Goal: Check status: Check status

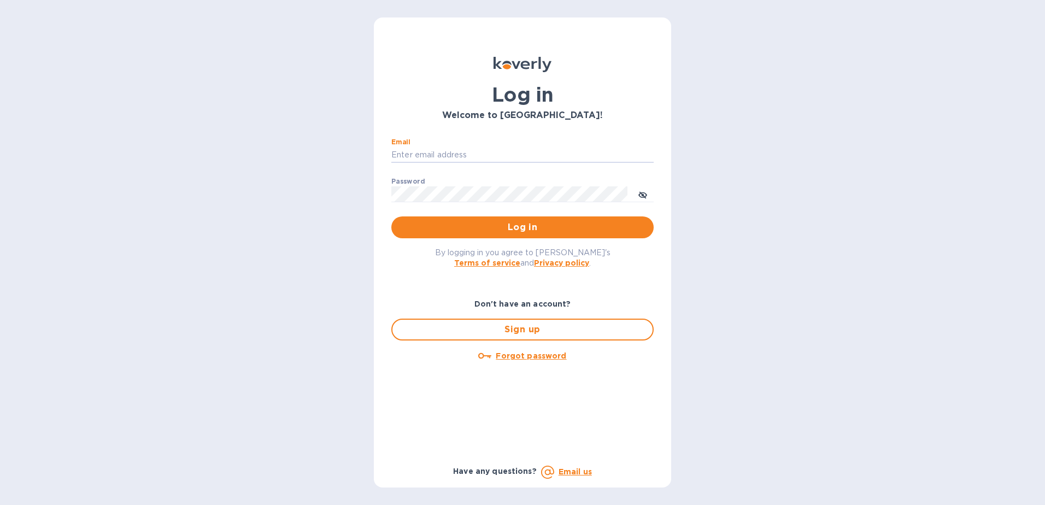
click at [486, 157] on input "Email" at bounding box center [522, 155] width 262 height 16
type input "PJohnson@compassfwd.com"
click at [499, 231] on span "Log in" at bounding box center [522, 227] width 245 height 13
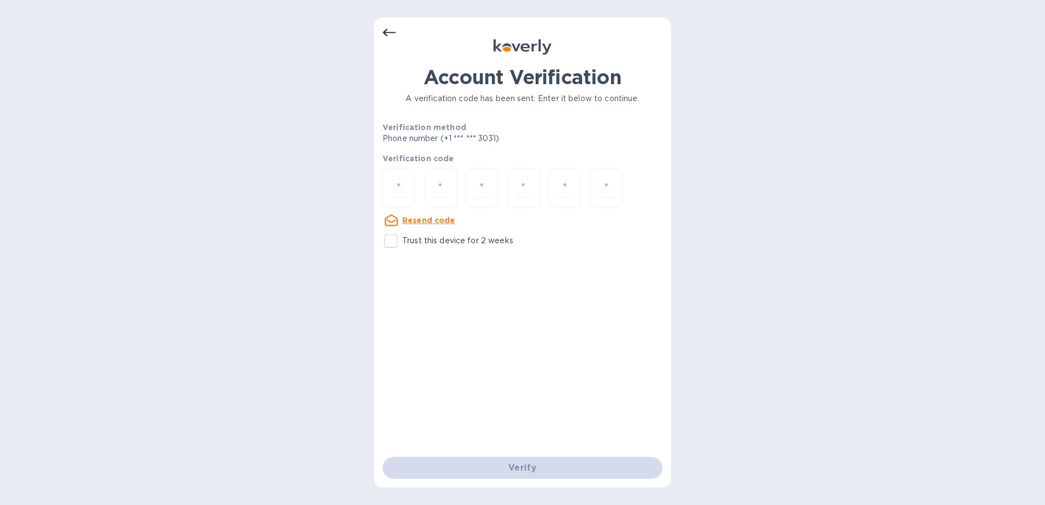
click at [388, 242] on input "Trust this device for 2 weeks" at bounding box center [390, 241] width 23 height 23
checkbox input "true"
drag, startPoint x: 397, startPoint y: 187, endPoint x: 783, endPoint y: 150, distance: 387.1
click at [398, 187] on input "number" at bounding box center [399, 188] width 14 height 20
type input "2"
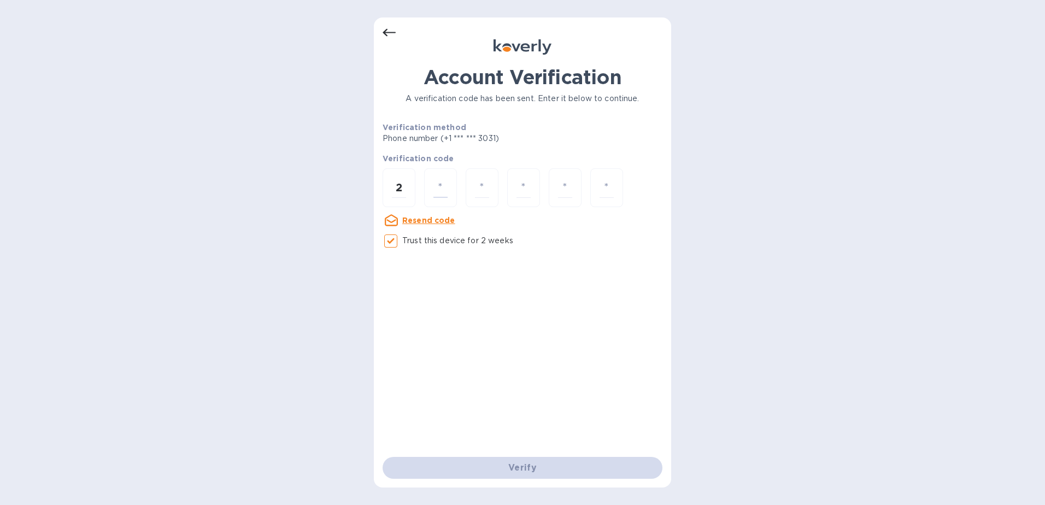
type input "9"
type input "6"
type input "8"
type input "3"
type input "6"
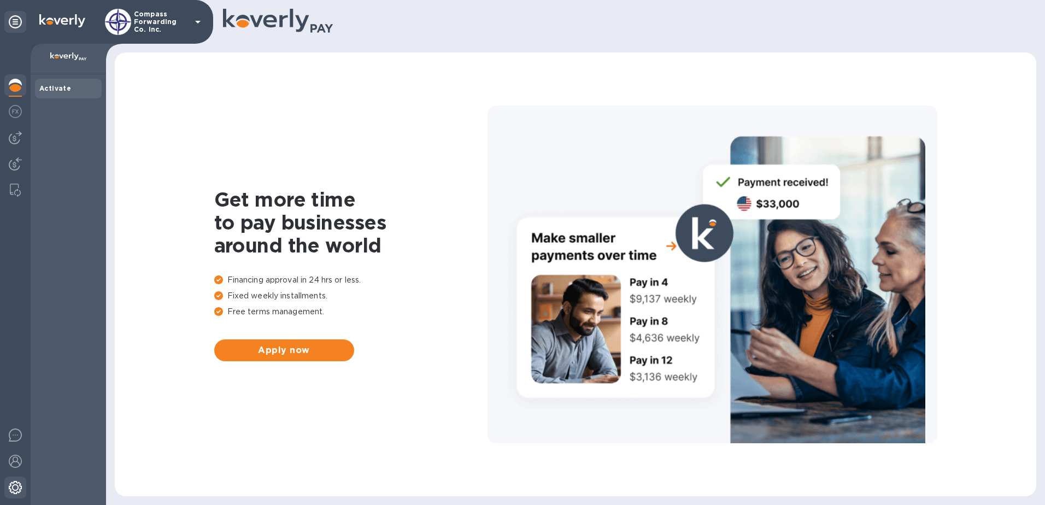
click at [18, 487] on img at bounding box center [15, 487] width 13 height 13
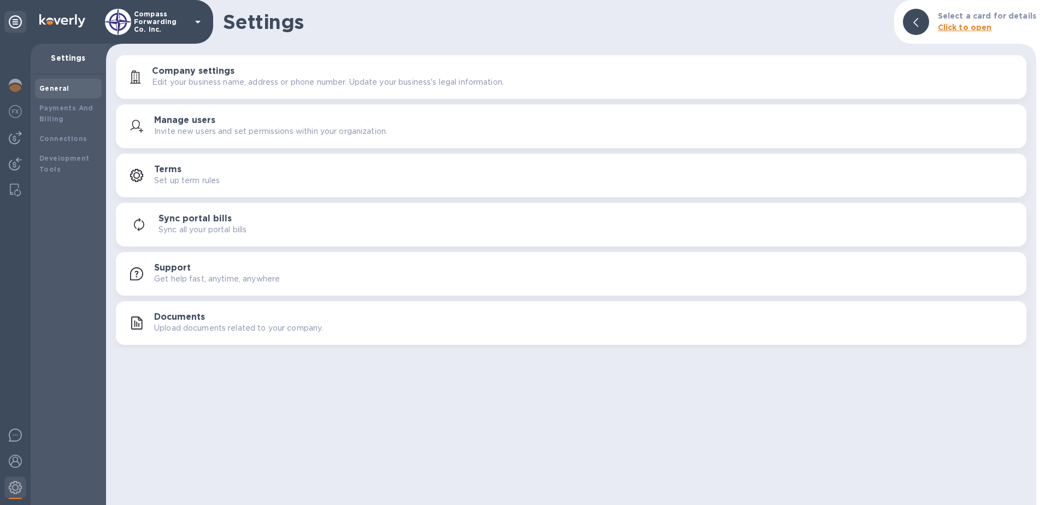
click at [171, 265] on h3 "Support" at bounding box center [172, 268] width 37 height 10
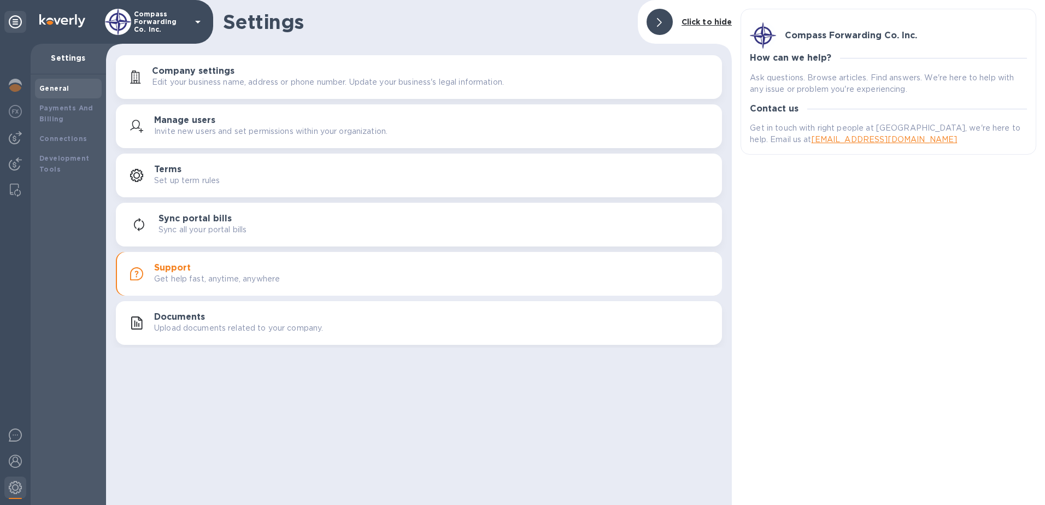
click at [486, 83] on p "Edit your business name, address or phone number. Update your business's legal …" at bounding box center [328, 82] width 352 height 11
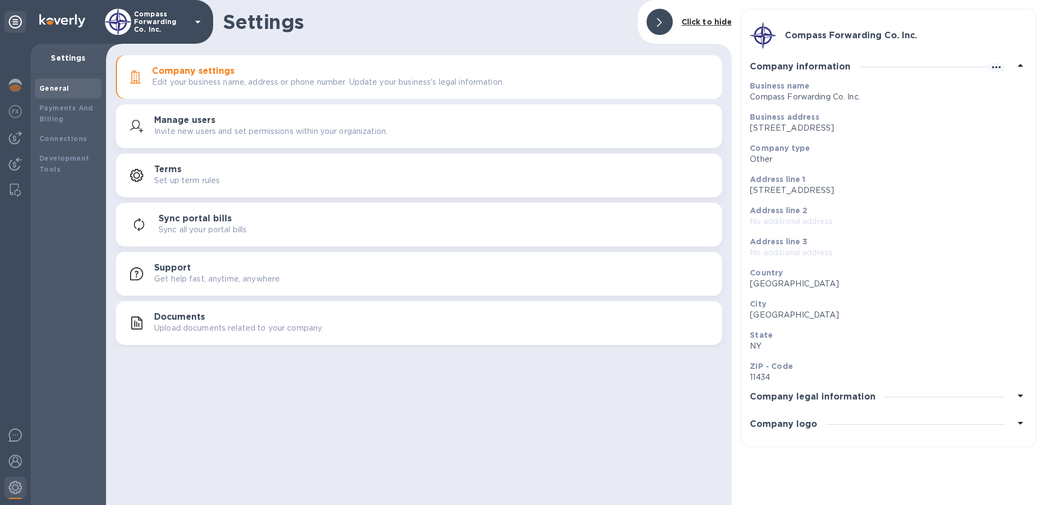
click at [486, 83] on p "Edit your business name, address or phone number. Update your business's legal …" at bounding box center [328, 82] width 352 height 11
click at [236, 121] on div "Manage users Invite new users and set permissions within your organization." at bounding box center [433, 126] width 559 height 22
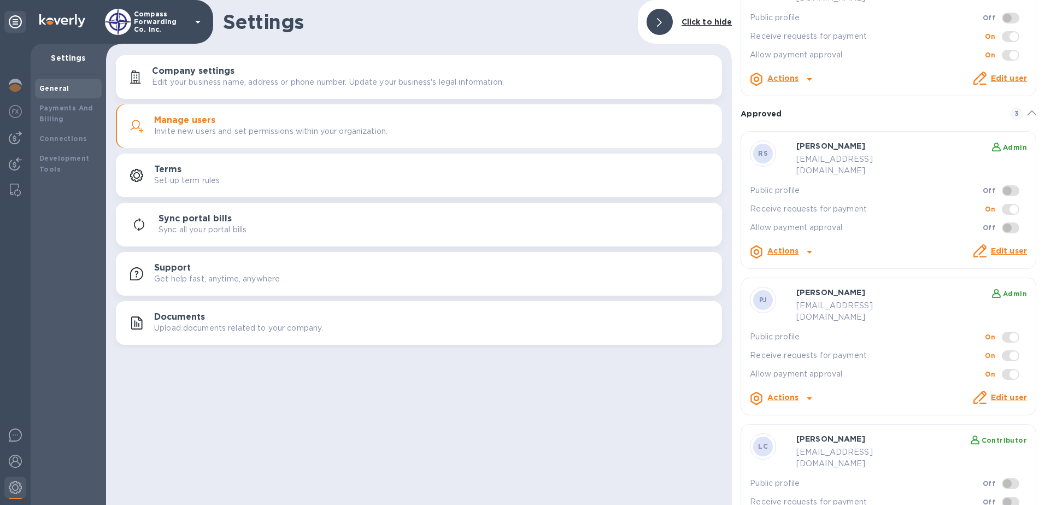
scroll to position [73, 0]
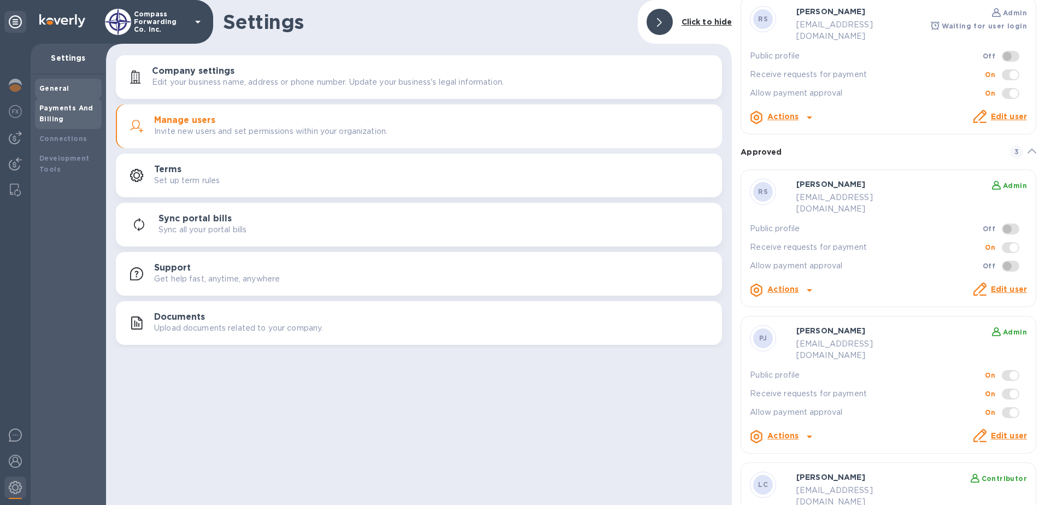
click at [62, 108] on b "Payments And Billing" at bounding box center [66, 113] width 54 height 19
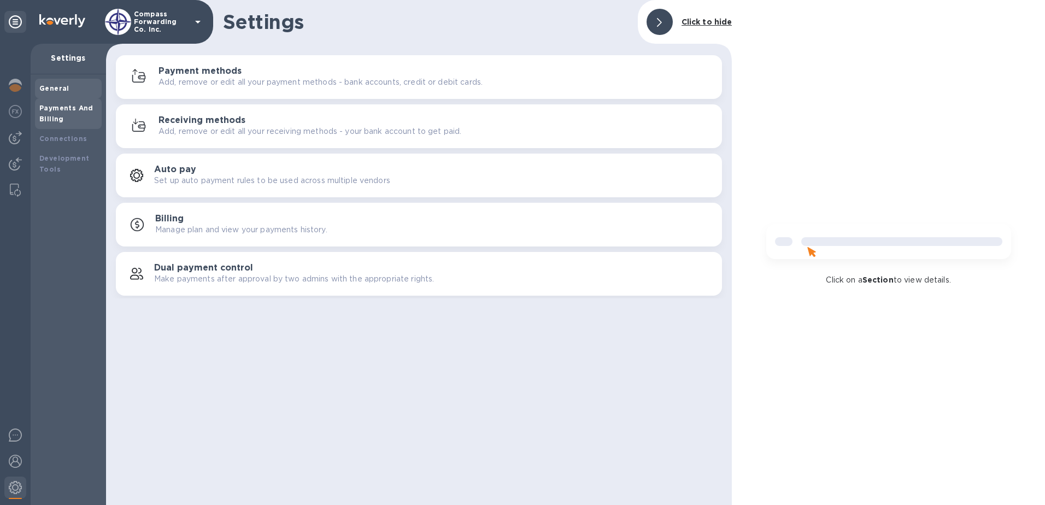
click at [48, 90] on b "General" at bounding box center [54, 88] width 30 height 8
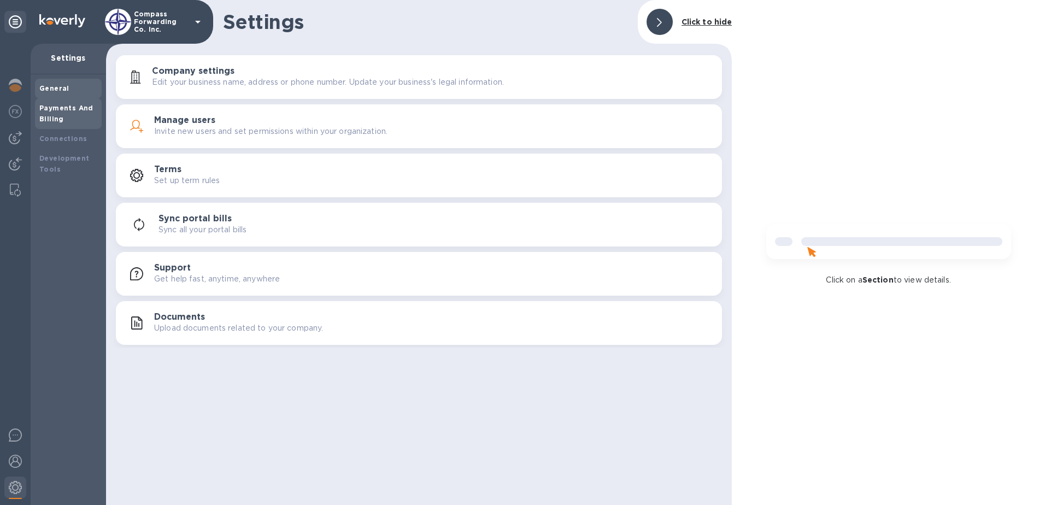
click at [68, 105] on b "Payments And Billing" at bounding box center [66, 113] width 54 height 19
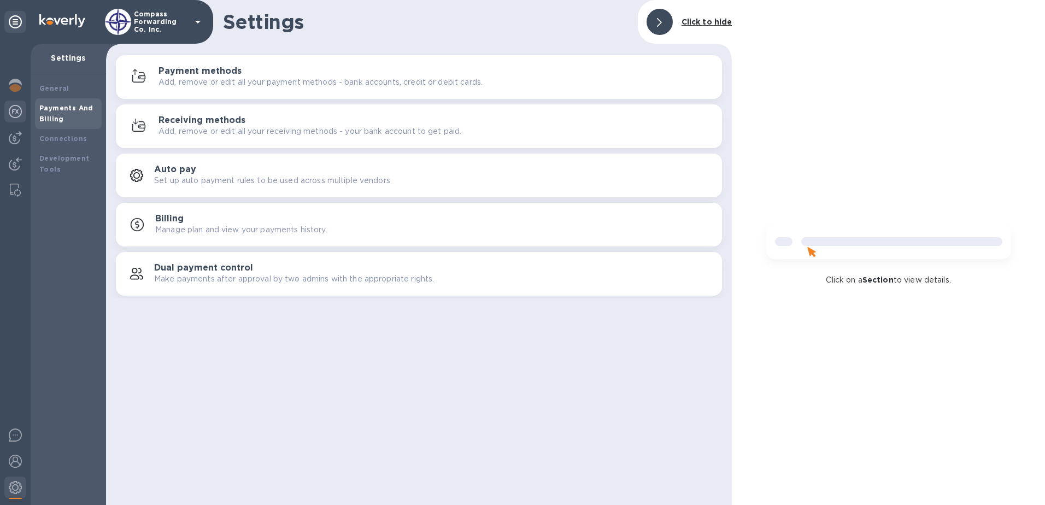
click at [13, 113] on img at bounding box center [15, 111] width 13 height 13
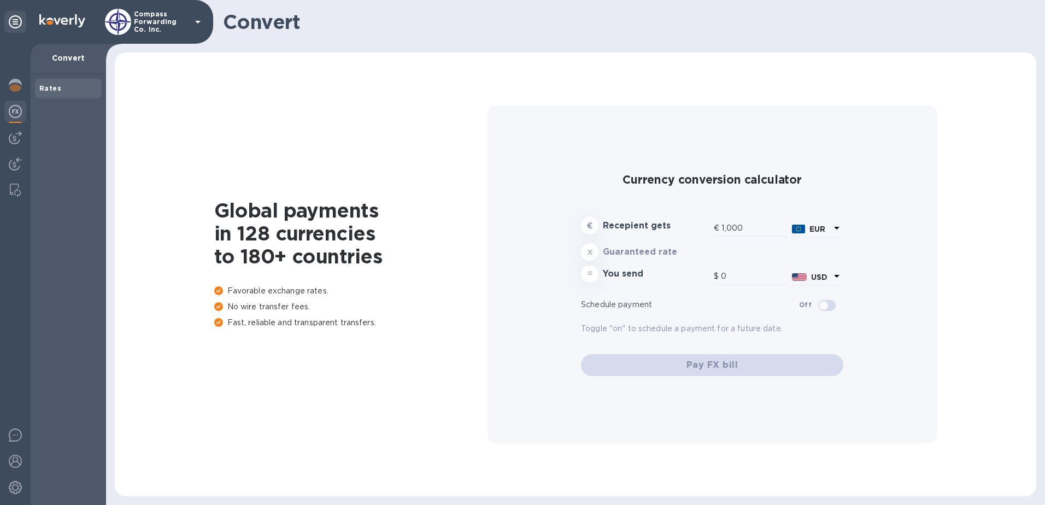
type input "1,176.37"
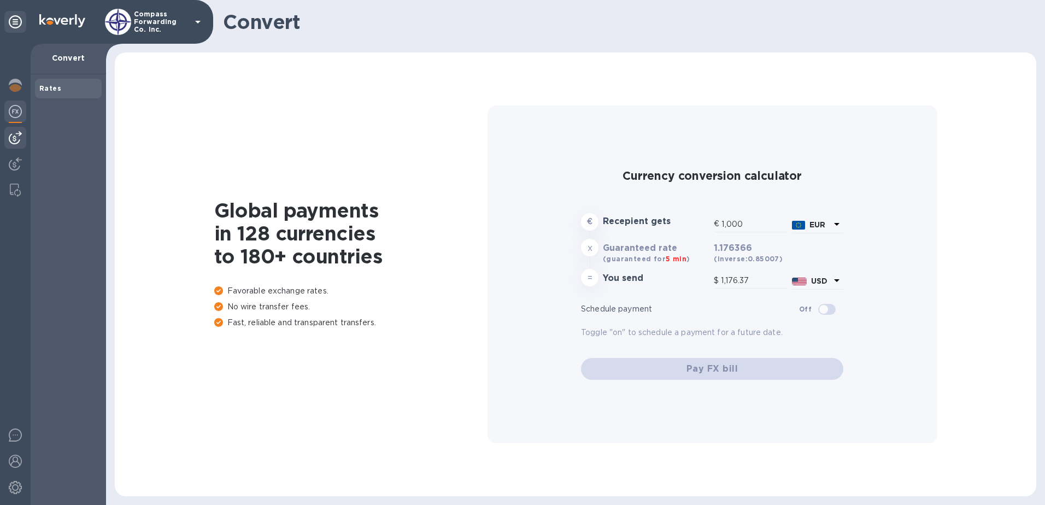
click at [14, 138] on img at bounding box center [15, 137] width 13 height 13
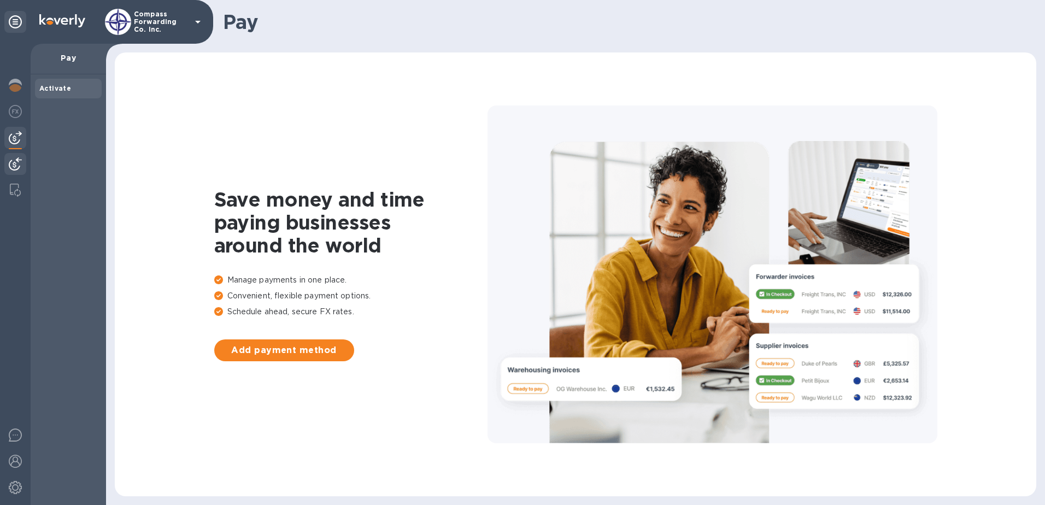
click at [17, 161] on img at bounding box center [15, 163] width 13 height 13
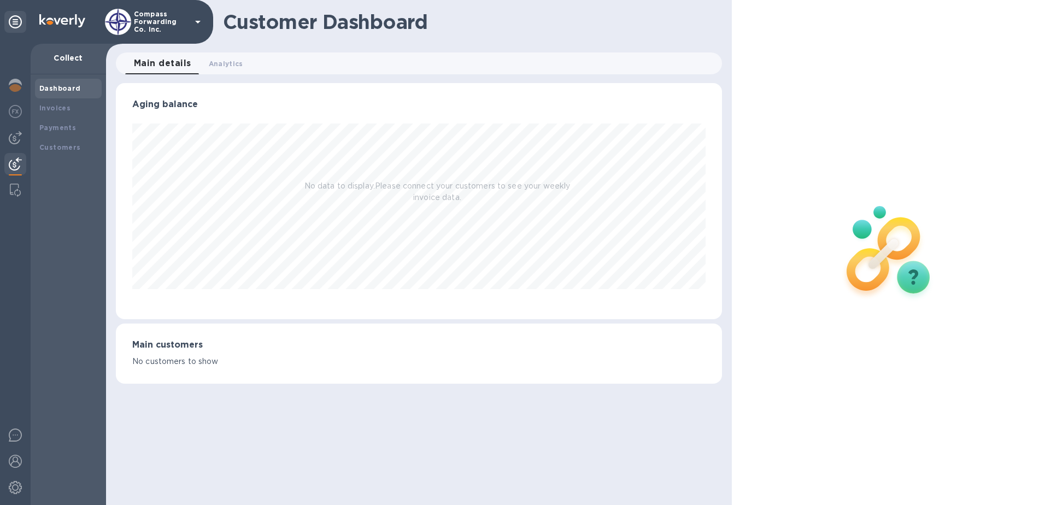
scroll to position [236, 607]
click at [16, 185] on img at bounding box center [15, 190] width 11 height 13
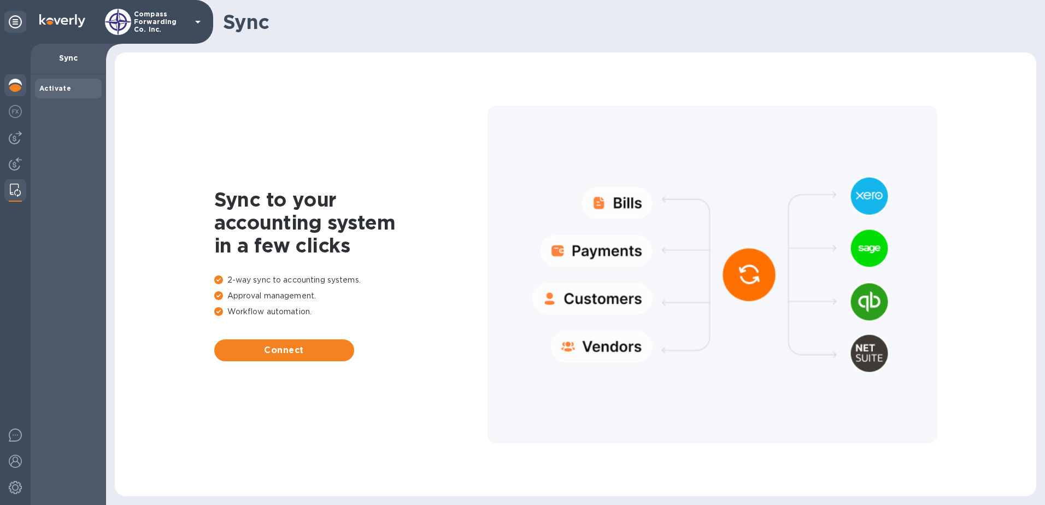
click at [17, 87] on img at bounding box center [15, 85] width 13 height 13
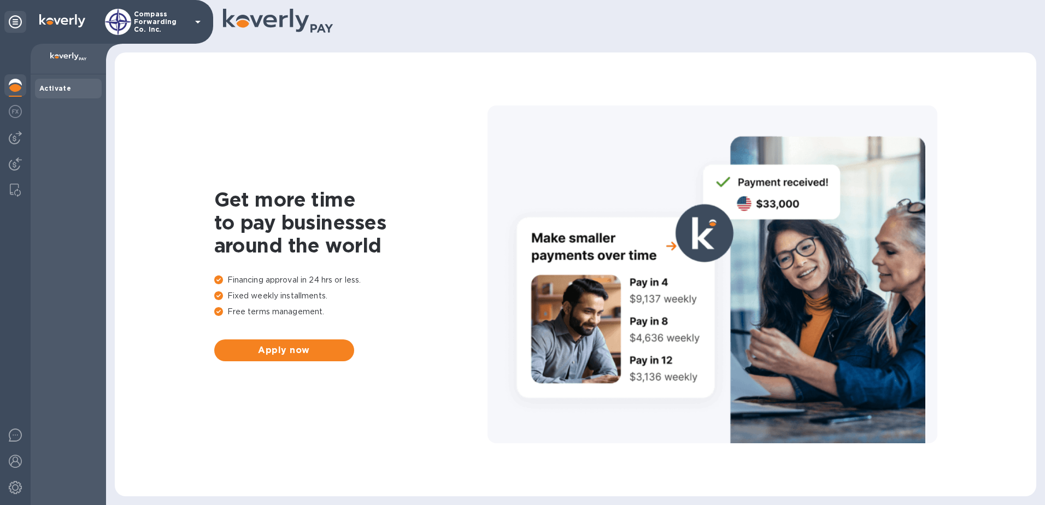
click at [201, 20] on icon at bounding box center [197, 21] width 13 height 13
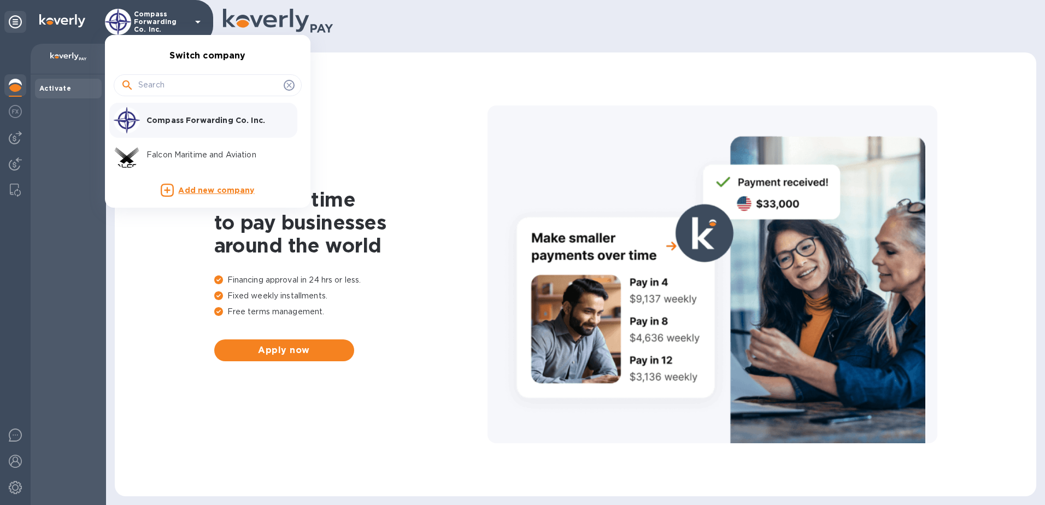
click at [80, 255] on div at bounding box center [522, 252] width 1045 height 505
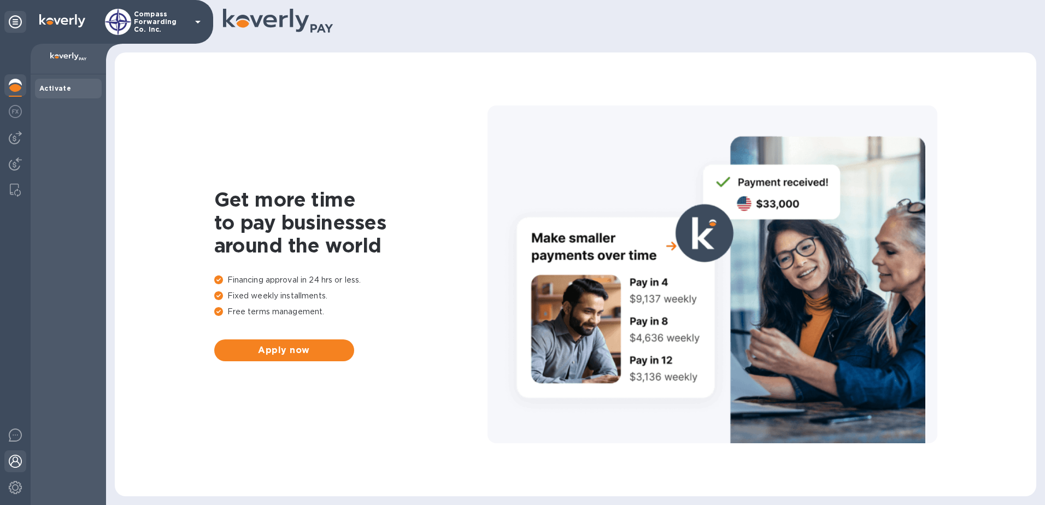
click at [13, 461] on img at bounding box center [15, 461] width 13 height 13
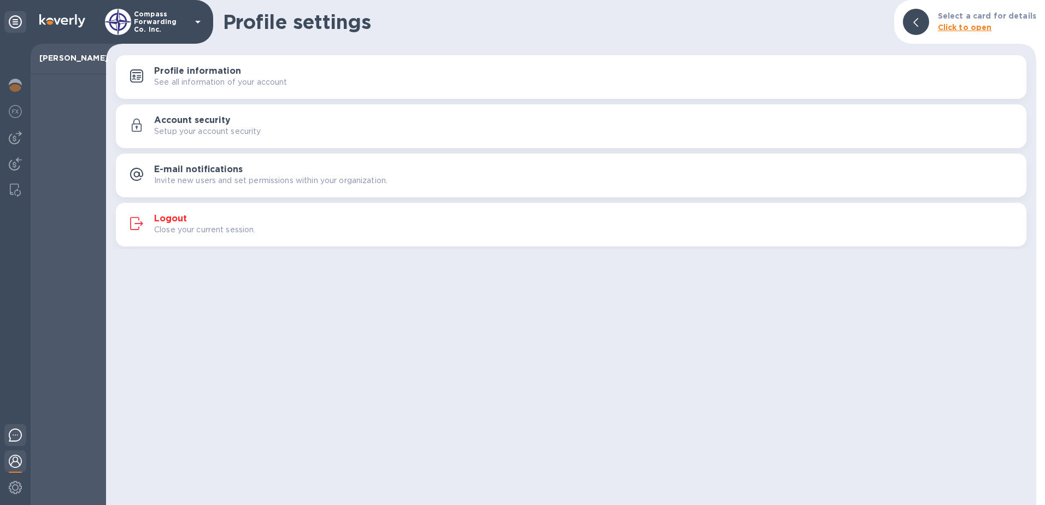
click at [15, 436] on img at bounding box center [15, 435] width 13 height 13
click at [19, 489] on img at bounding box center [15, 487] width 13 height 13
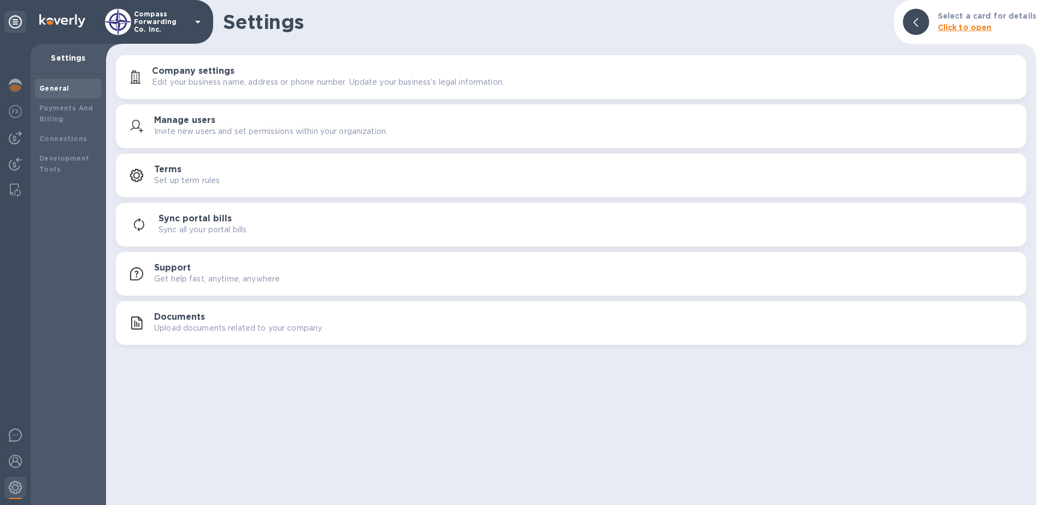
click at [71, 384] on div "General Payments And Billing Connections Development Tools" at bounding box center [68, 289] width 75 height 431
click at [56, 108] on b "Payments And Billing" at bounding box center [66, 113] width 54 height 19
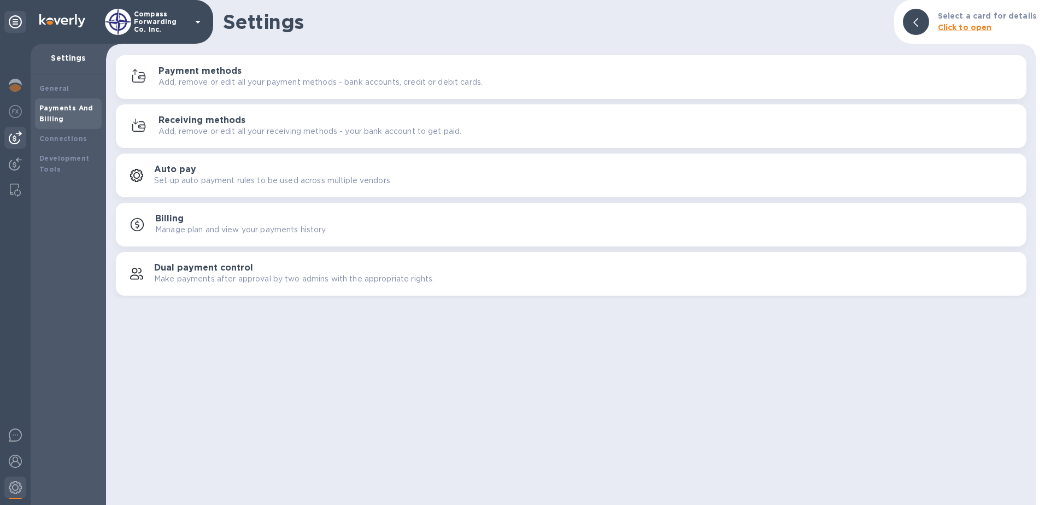
click at [17, 137] on img at bounding box center [15, 137] width 13 height 13
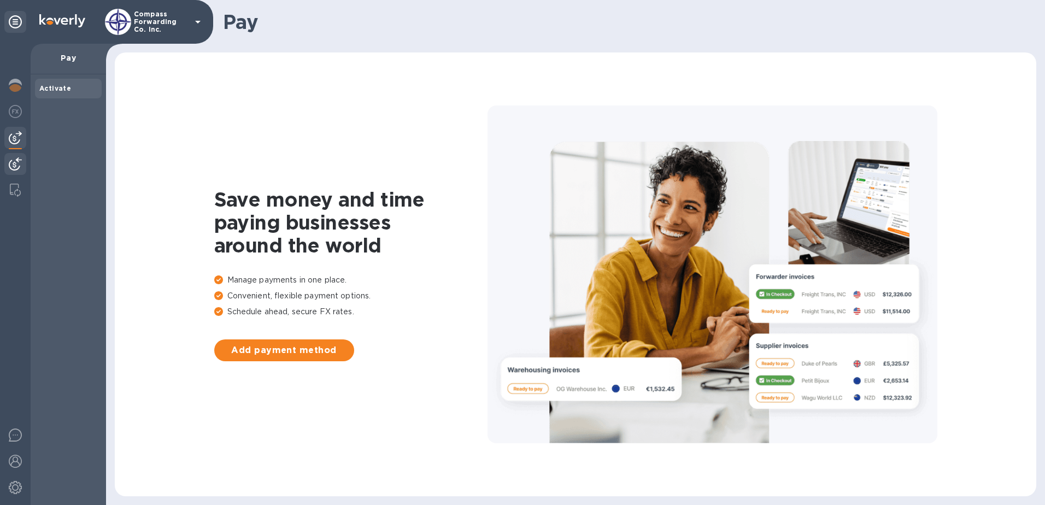
click at [14, 163] on img at bounding box center [15, 163] width 13 height 13
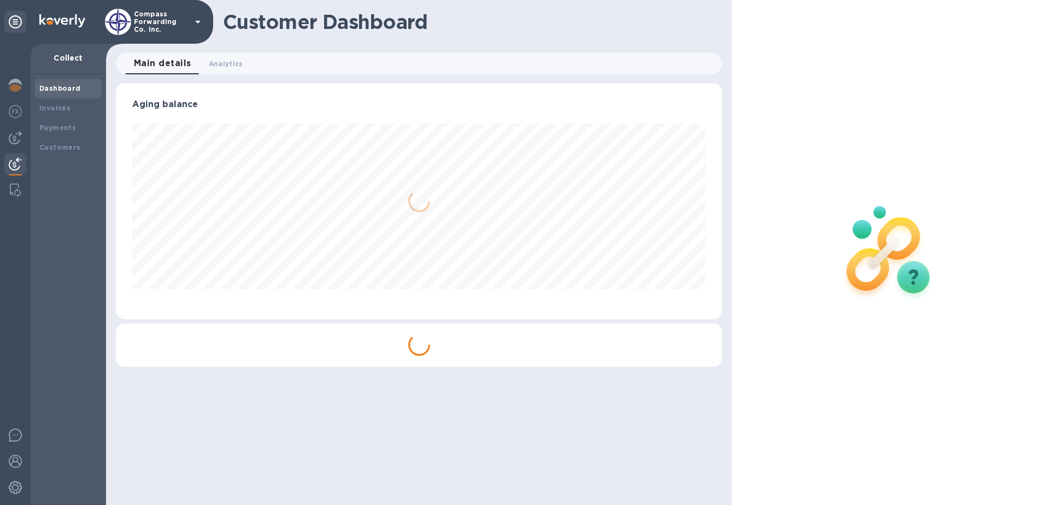
scroll to position [236, 607]
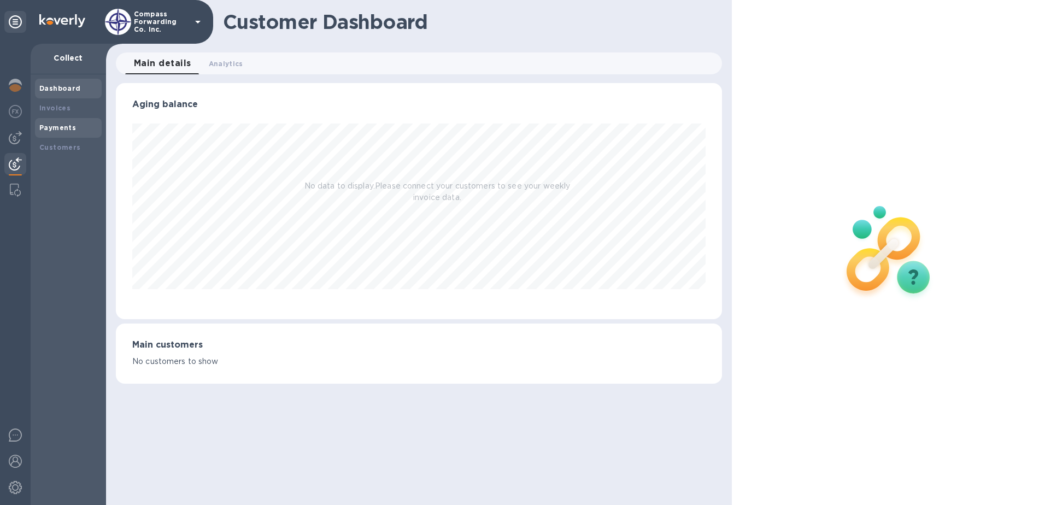
click at [52, 131] on b "Payments" at bounding box center [57, 128] width 37 height 8
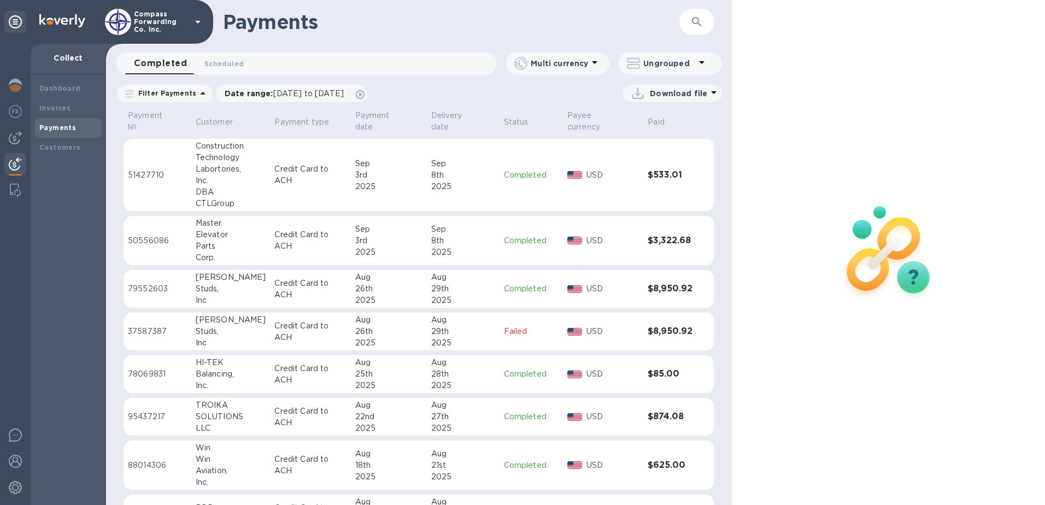
scroll to position [253, 0]
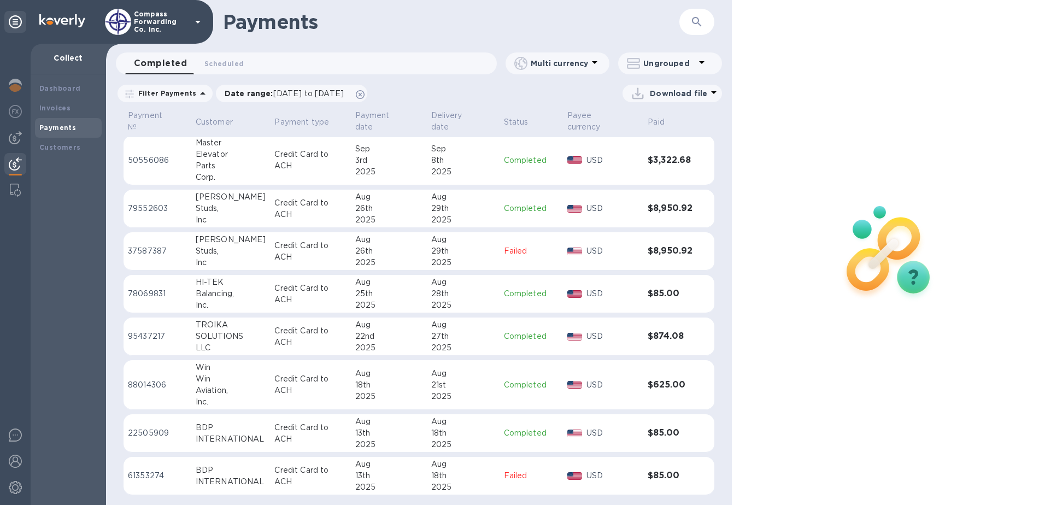
click at [196, 93] on icon at bounding box center [202, 93] width 13 height 13
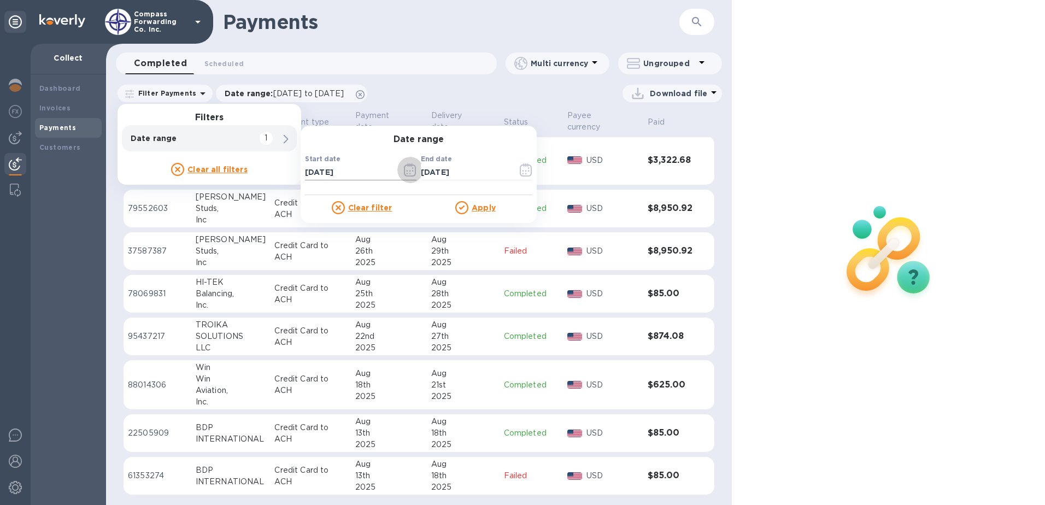
click at [407, 169] on icon "button" at bounding box center [410, 169] width 13 height 13
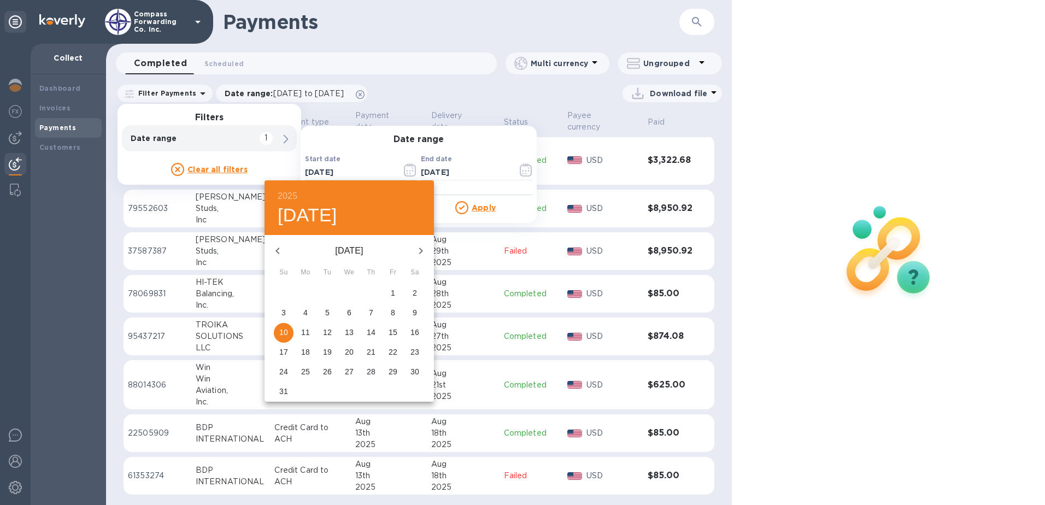
click at [394, 291] on p "1" at bounding box center [393, 293] width 4 height 11
type input "[DATE]"
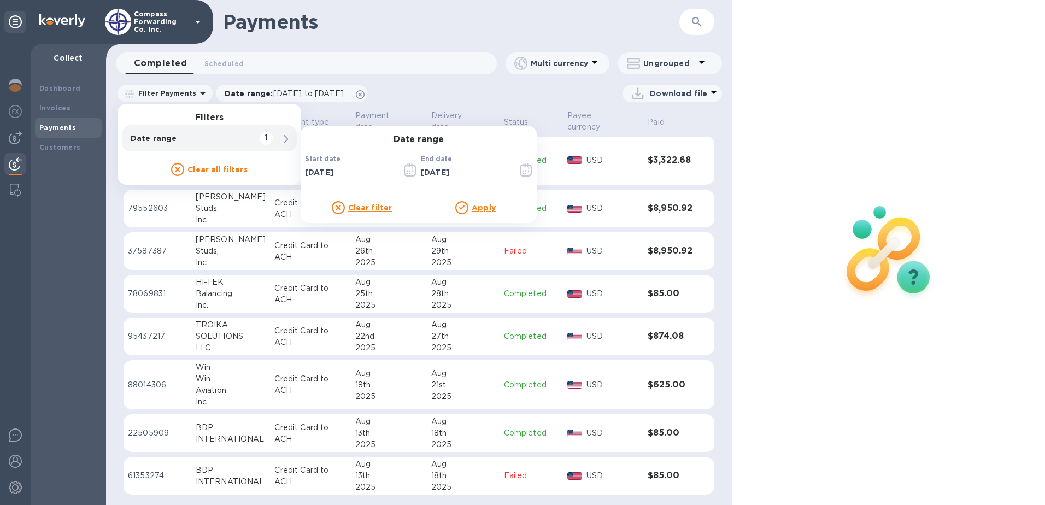
click at [479, 206] on u "Apply" at bounding box center [484, 207] width 24 height 9
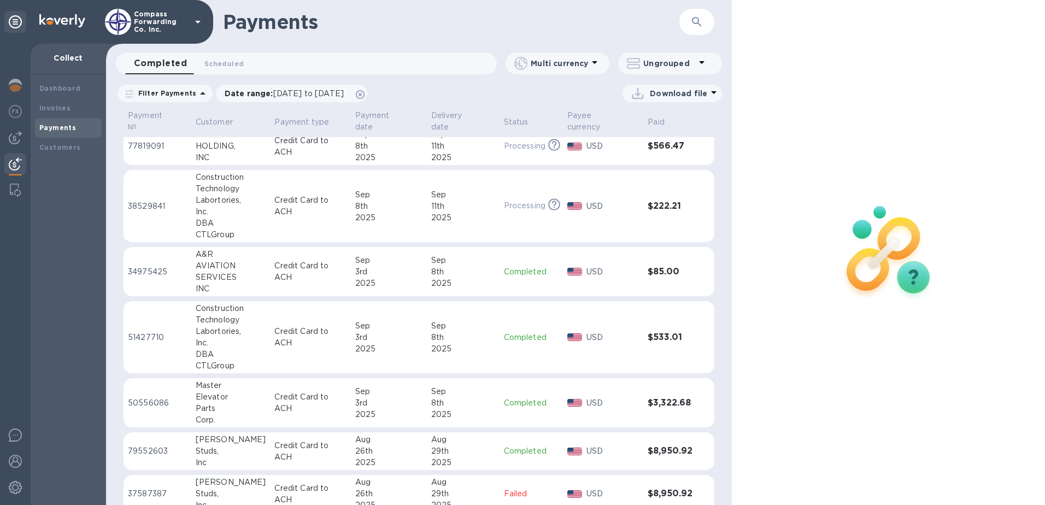
scroll to position [0, 0]
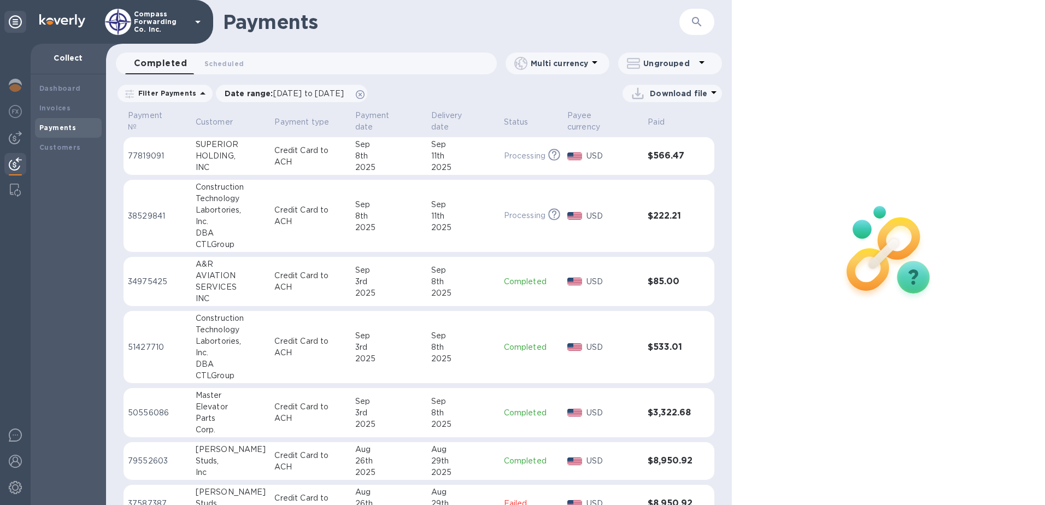
click at [200, 93] on icon at bounding box center [202, 93] width 5 height 3
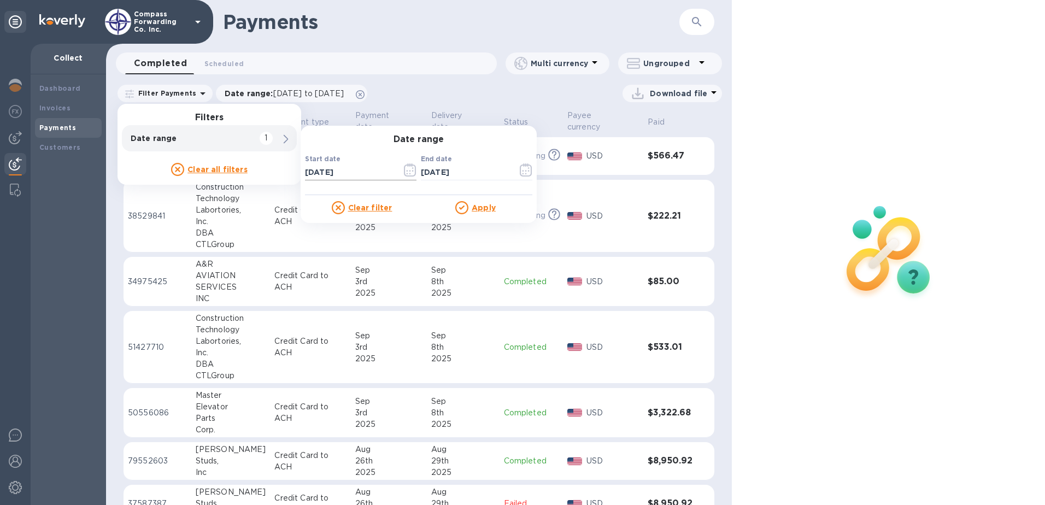
click at [408, 172] on icon "button" at bounding box center [410, 169] width 13 height 13
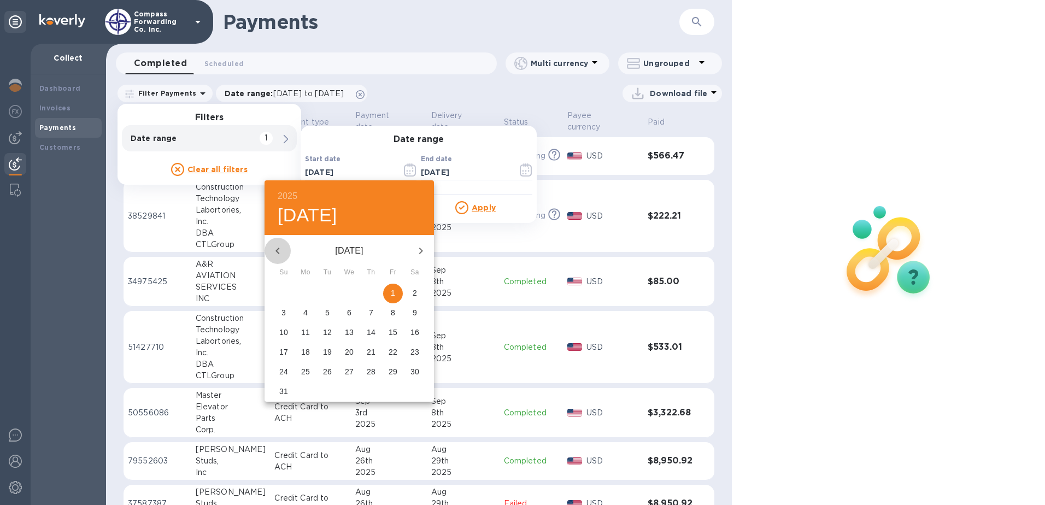
click at [280, 248] on icon "button" at bounding box center [277, 250] width 13 height 13
click at [276, 252] on icon "button" at bounding box center [277, 250] width 13 height 13
click at [286, 291] on span "1" at bounding box center [284, 293] width 20 height 11
type input "[DATE]"
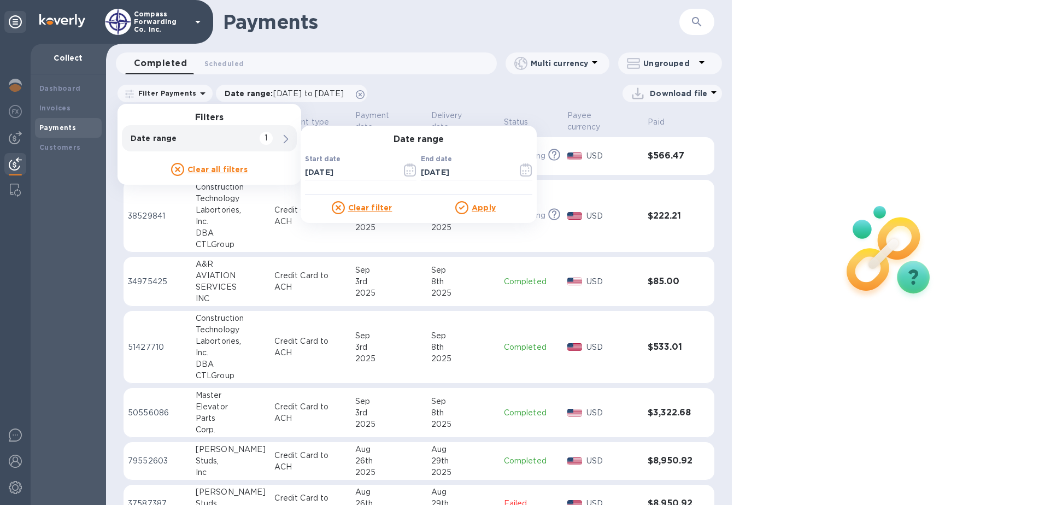
click at [474, 204] on u "Apply" at bounding box center [484, 207] width 24 height 9
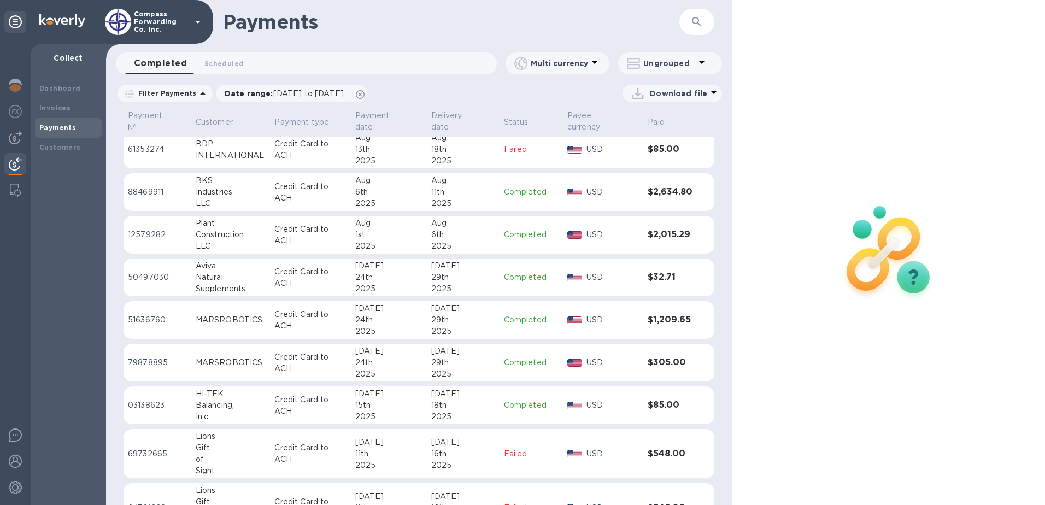
scroll to position [573, 0]
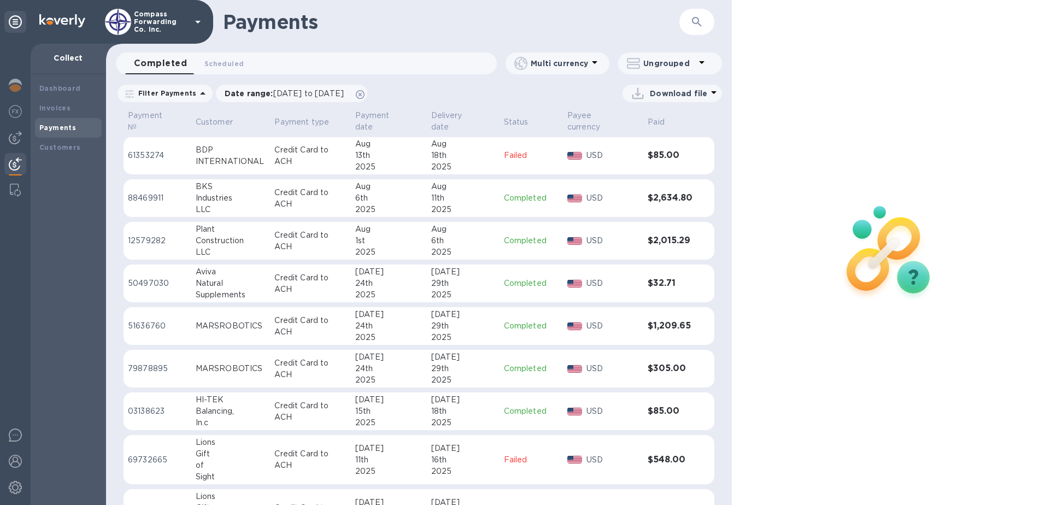
click at [701, 61] on icon at bounding box center [701, 62] width 13 height 13
click at [755, 181] on div at bounding box center [522, 252] width 1045 height 505
click at [220, 63] on span "Scheduled 0" at bounding box center [223, 63] width 39 height 11
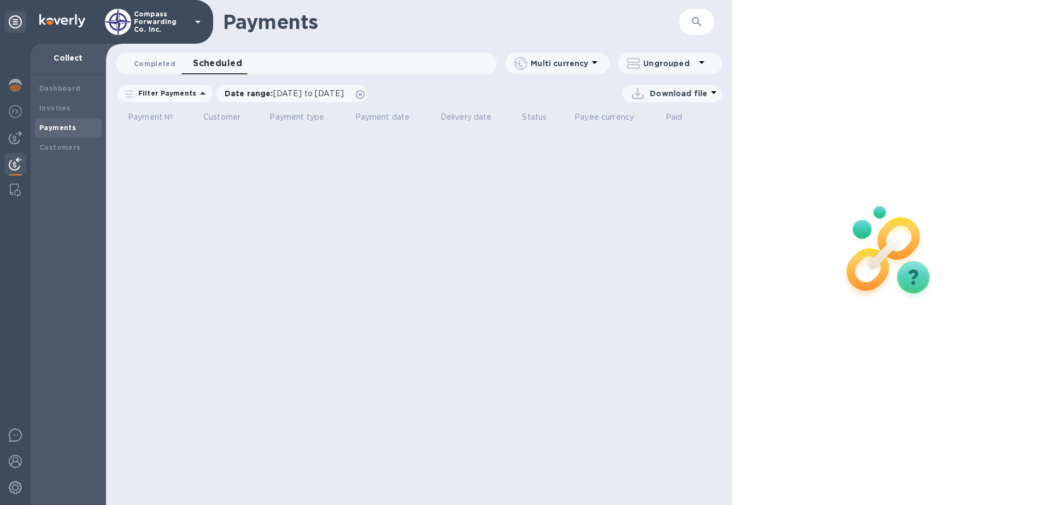
click at [163, 66] on span "Completed 0" at bounding box center [155, 63] width 42 height 11
